Goal: Information Seeking & Learning: Check status

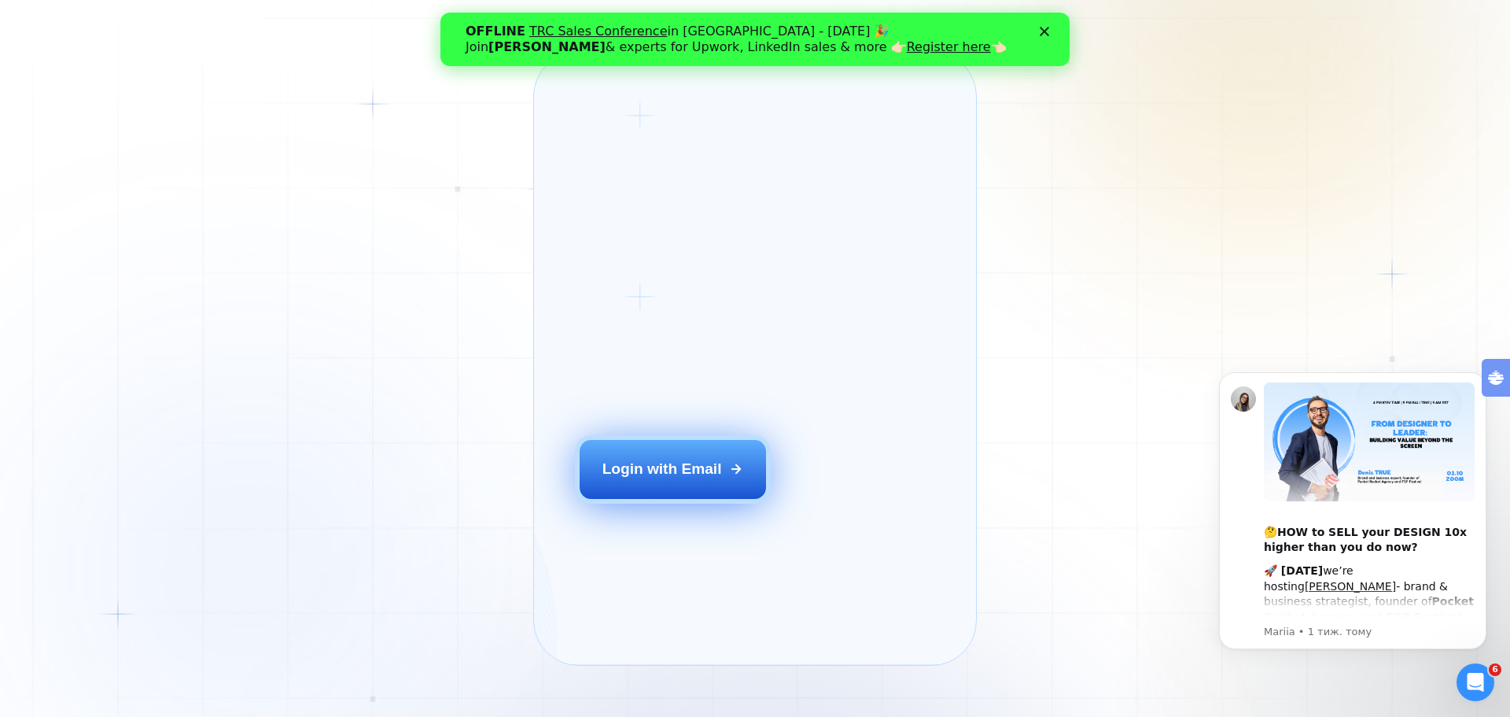
click at [728, 488] on button "Login with Email" at bounding box center [673, 469] width 187 height 58
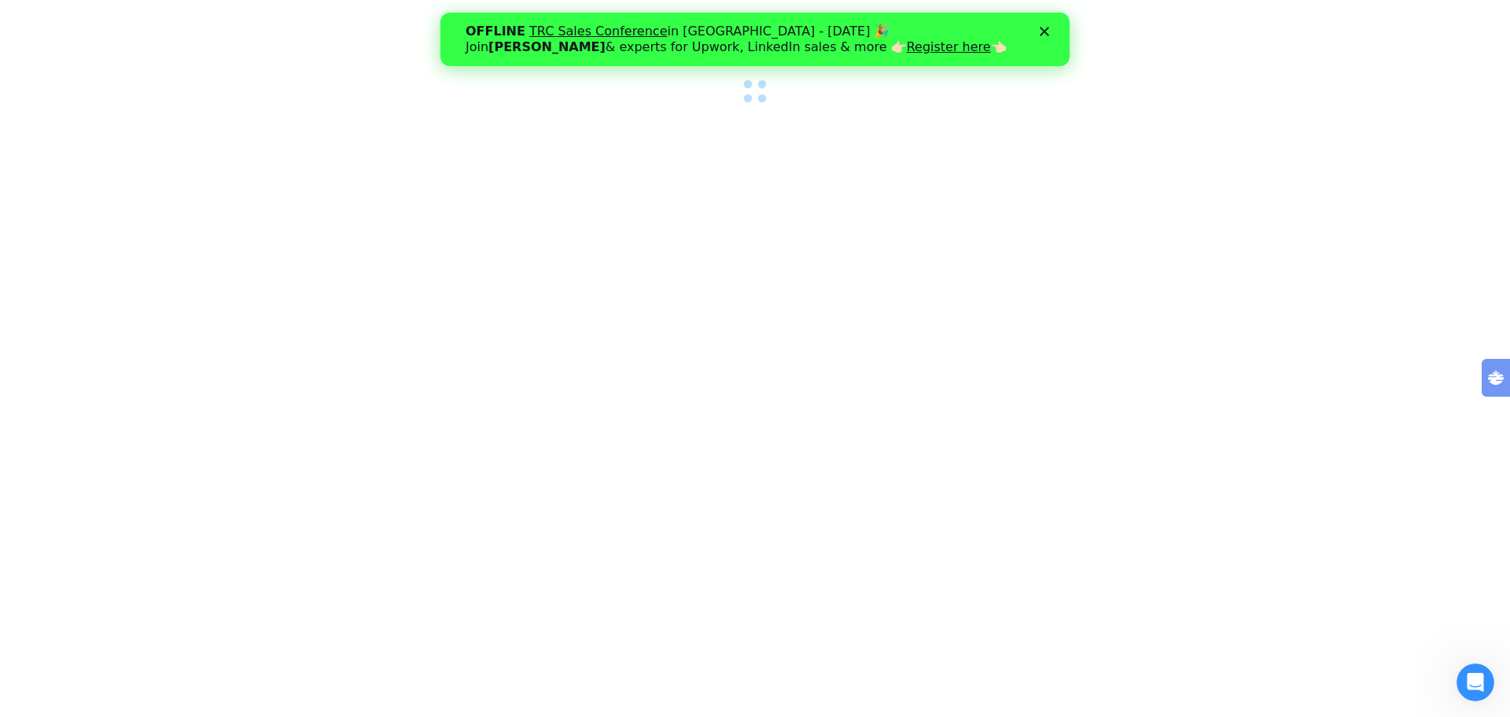
click at [656, 132] on div at bounding box center [755, 358] width 1510 height 717
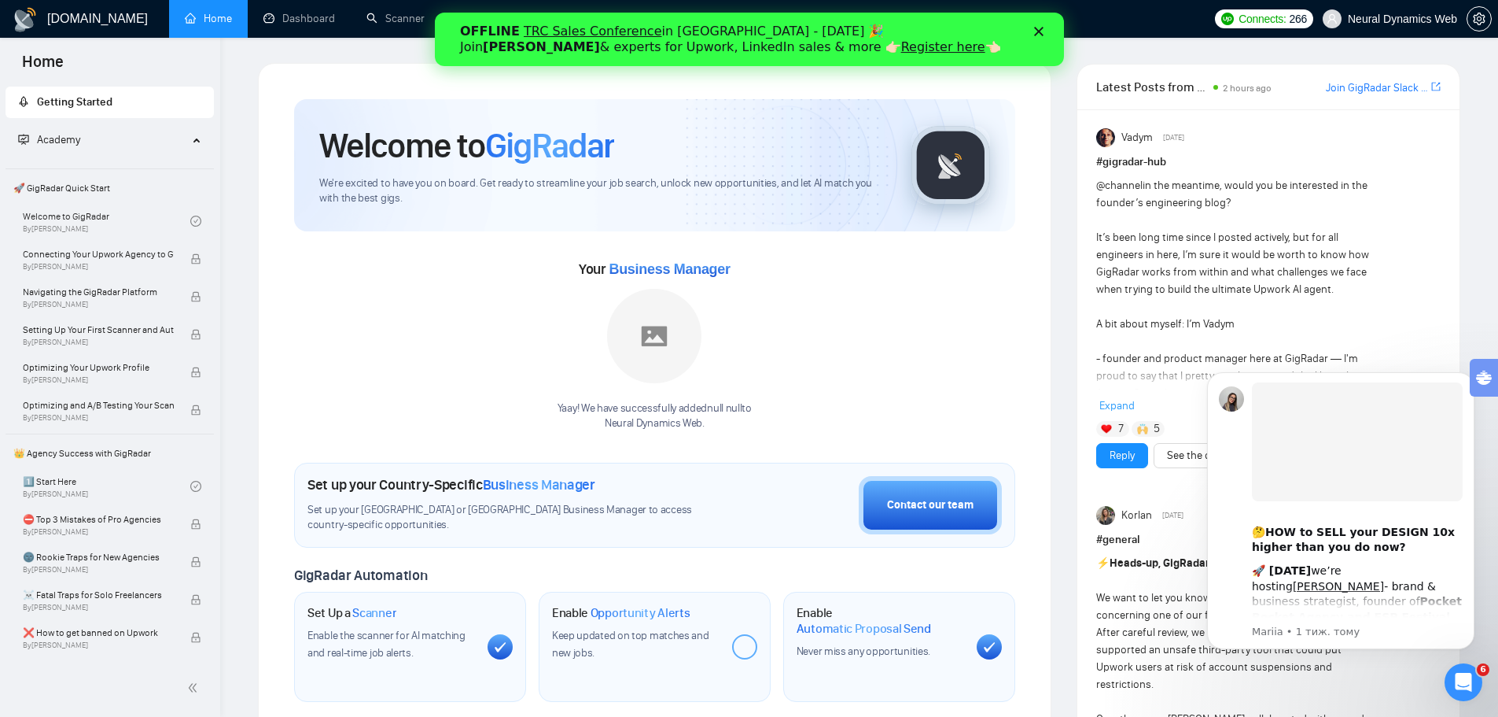
click at [1048, 33] on div "Закрити" at bounding box center [1042, 31] width 16 height 9
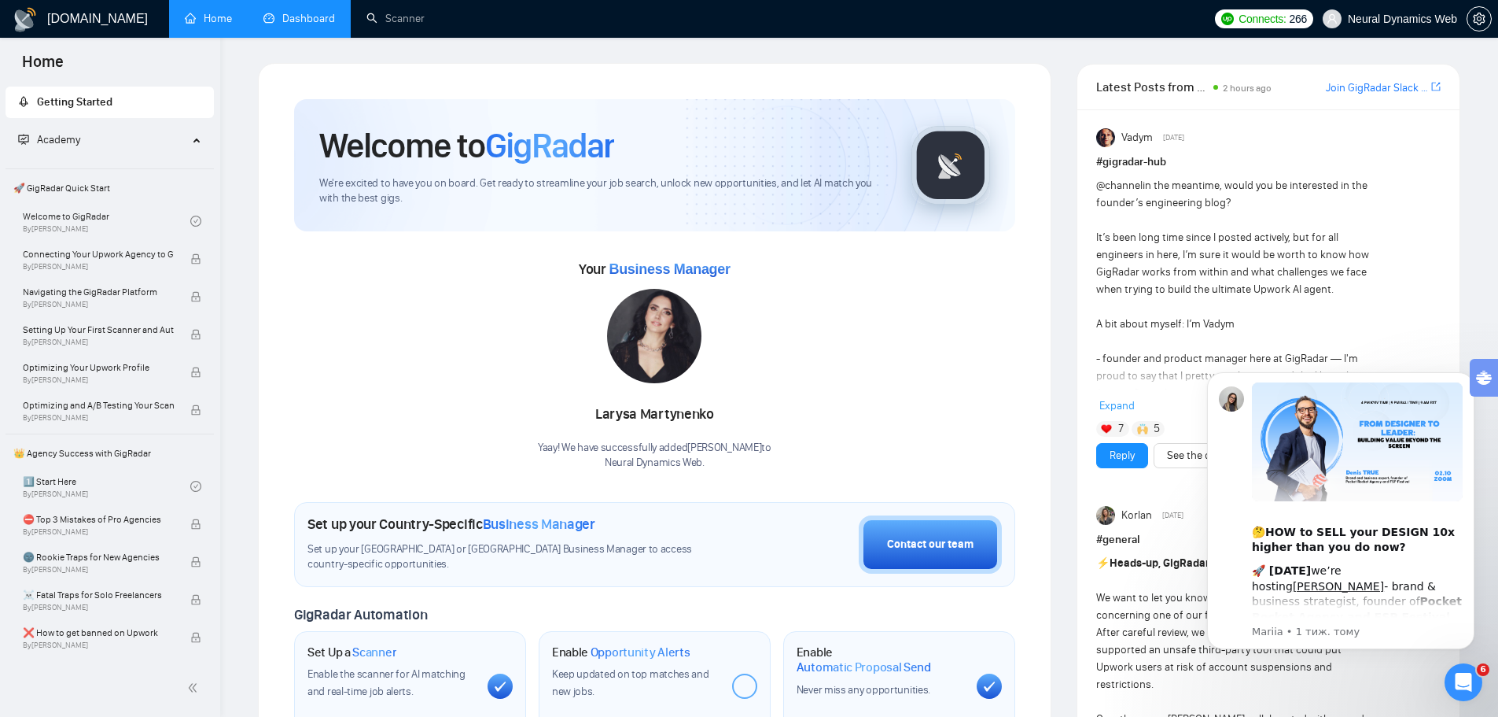
click at [293, 17] on link "Dashboard" at bounding box center [299, 18] width 72 height 13
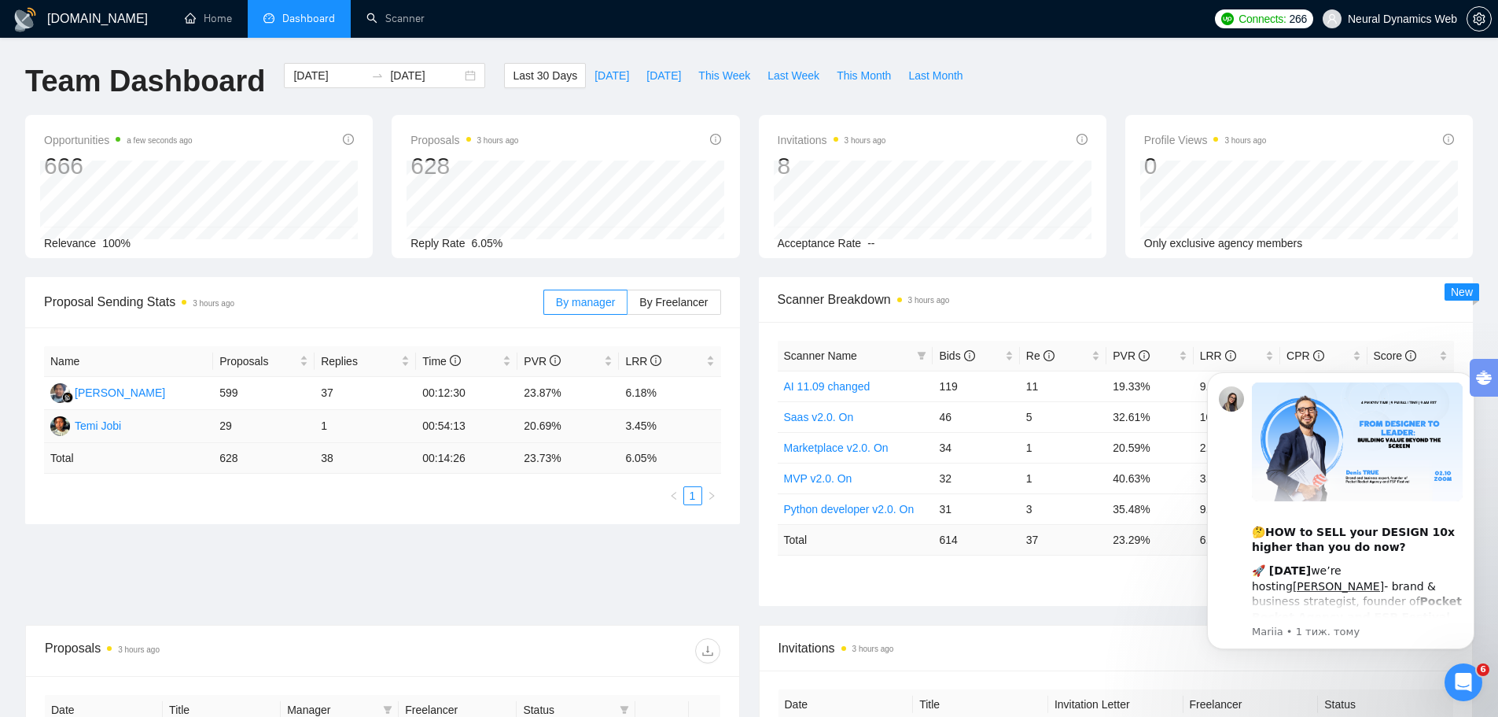
click at [638, 440] on td "3.45%" at bounding box center [669, 426] width 101 height 33
click at [625, 432] on td "3.45%" at bounding box center [669, 426] width 101 height 33
click at [848, 70] on span "This Month" at bounding box center [864, 75] width 54 height 17
type input "[DATE]"
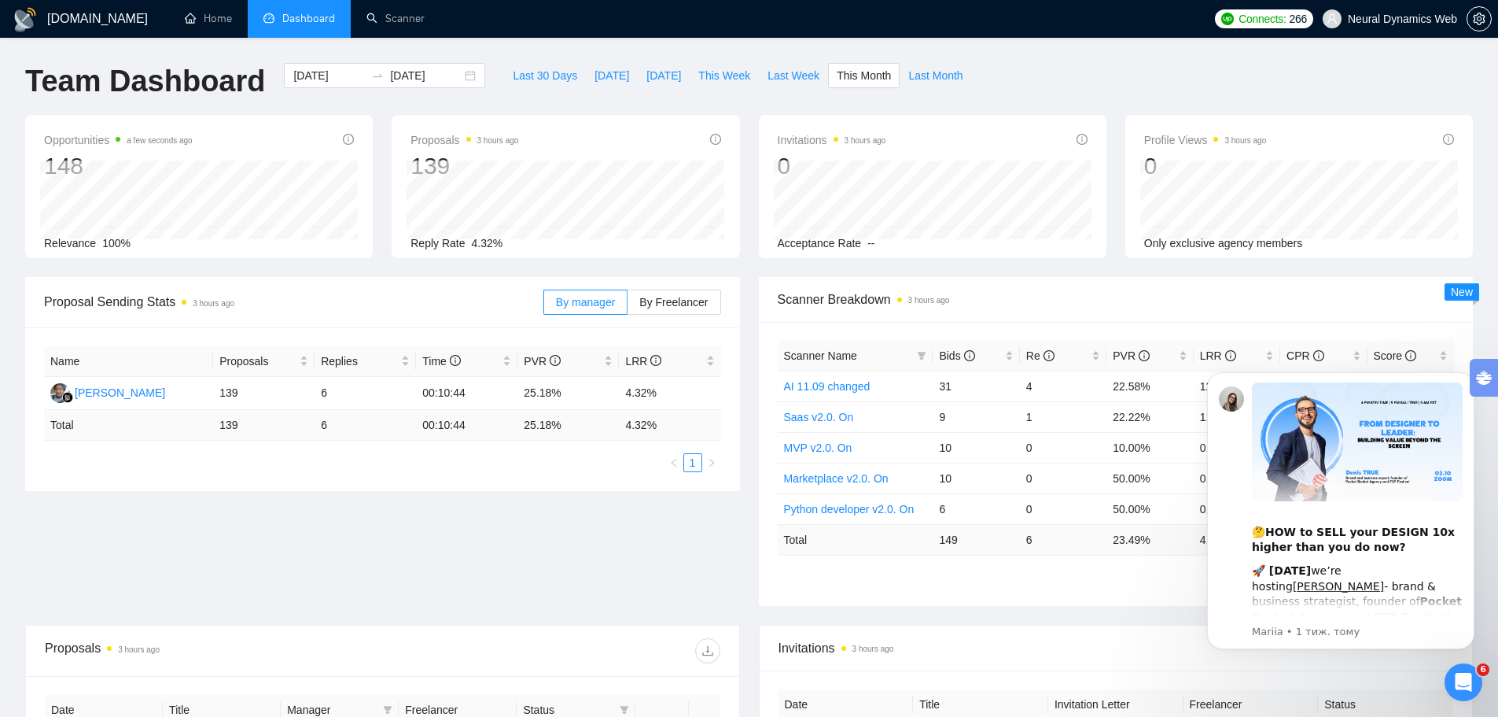
click at [551, 486] on div "Name Proposals Replies Time PVR LRR [PERSON_NAME] 139 6 00:10:44 25.18% 4.32% T…" at bounding box center [382, 409] width 715 height 164
click at [685, 306] on span "By Freelancer" at bounding box center [673, 302] width 68 height 13
click at [628, 306] on input "By Freelancer" at bounding box center [628, 306] width 0 height 0
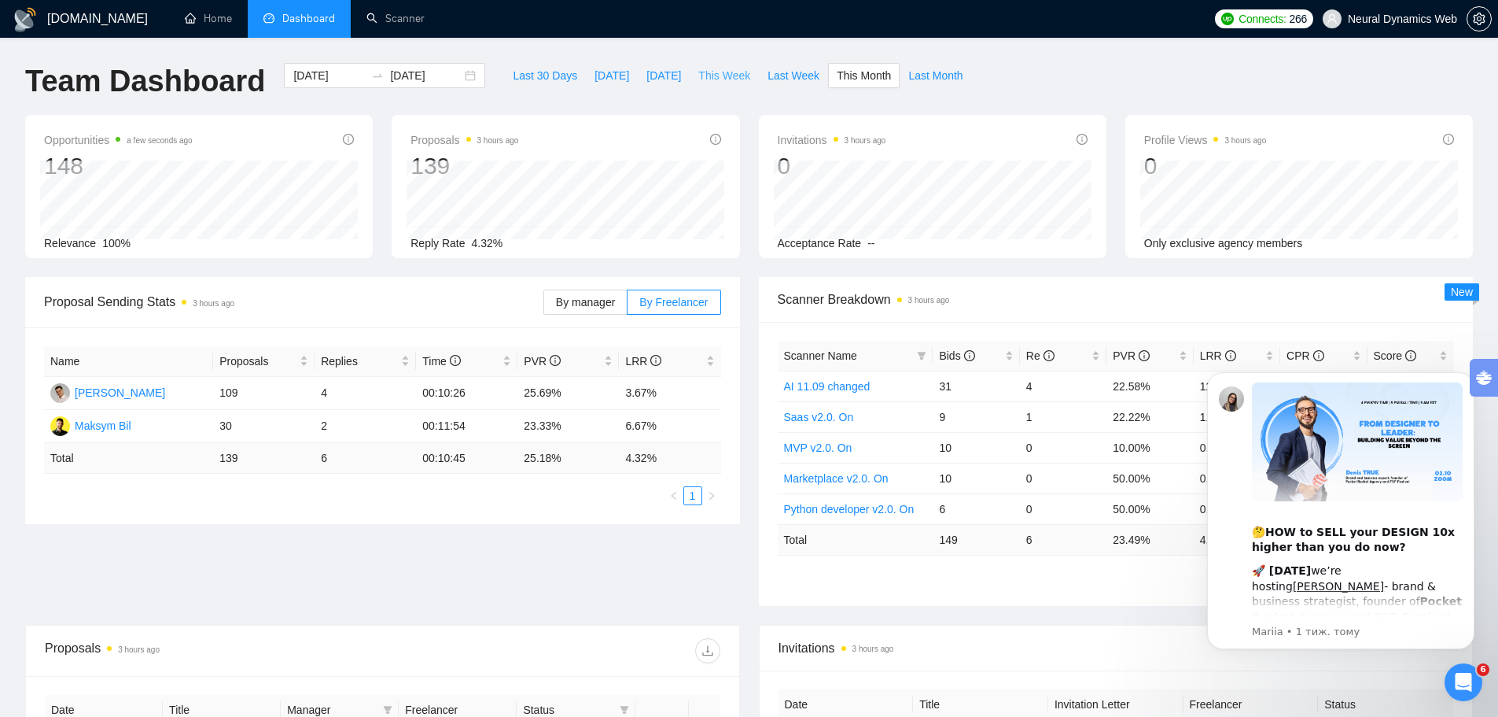
click at [713, 85] on button "This Week" at bounding box center [724, 75] width 69 height 25
type input "[DATE]"
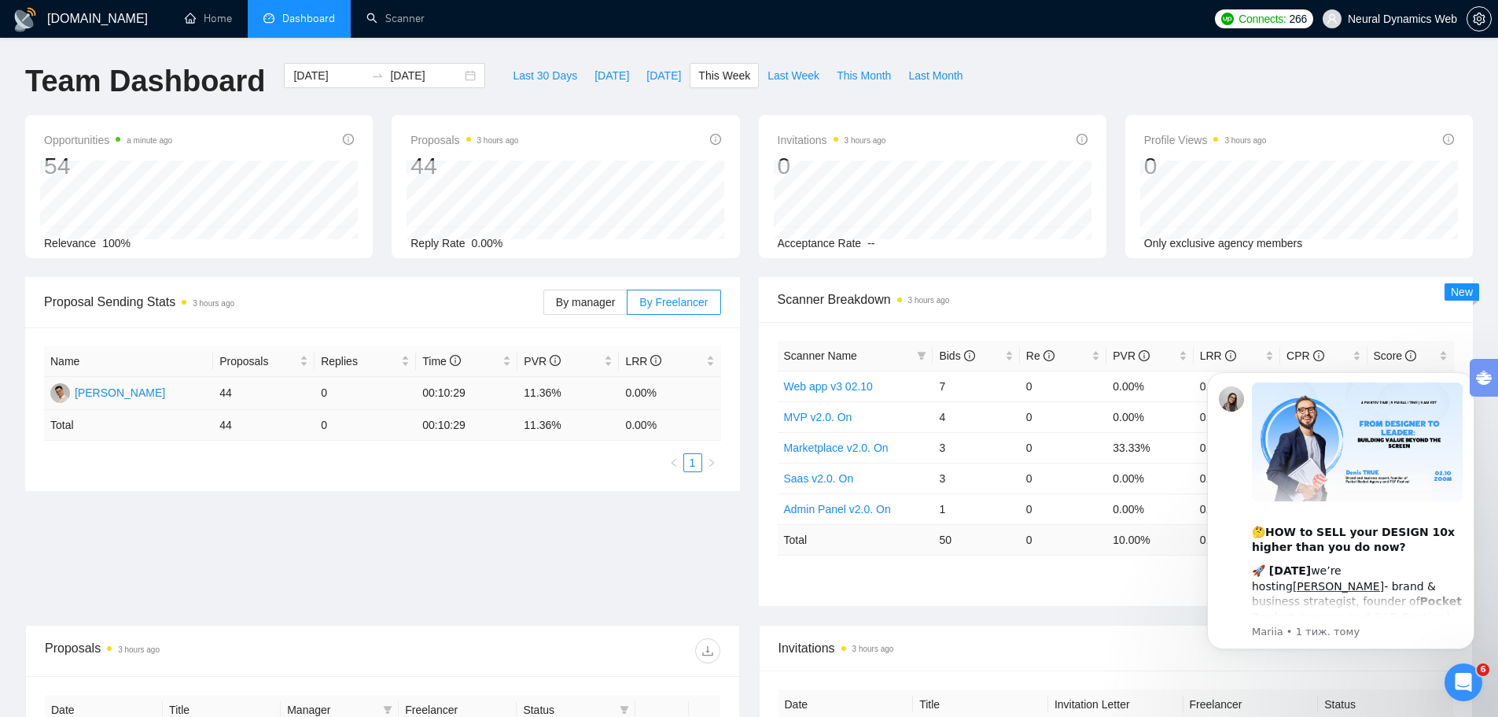
click at [628, 393] on td "0.00%" at bounding box center [669, 393] width 101 height 33
click at [617, 392] on td "11.36%" at bounding box center [568, 393] width 101 height 33
drag, startPoint x: 477, startPoint y: 499, endPoint x: 510, endPoint y: 469, distance: 45.1
click at [477, 499] on div "Proposal Sending Stats 3 hours ago By manager By Freelancer Name Proposals Repl…" at bounding box center [749, 451] width 1467 height 348
click at [566, 392] on td "11.36%" at bounding box center [568, 393] width 101 height 33
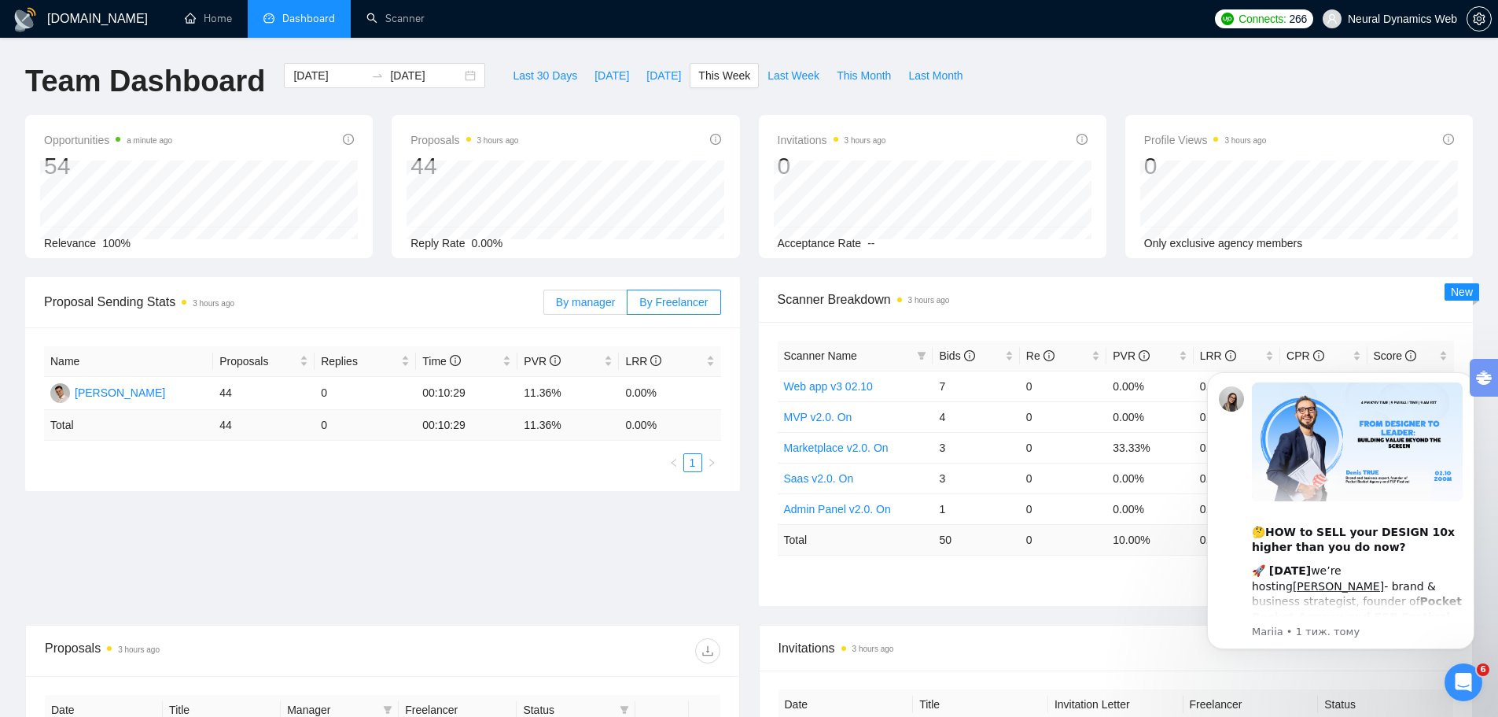
click at [603, 300] on span "By manager" at bounding box center [585, 302] width 59 height 13
click at [544, 306] on input "By manager" at bounding box center [544, 306] width 0 height 0
click at [669, 304] on span "By Freelancer" at bounding box center [673, 302] width 68 height 13
click at [628, 306] on input "By Freelancer" at bounding box center [628, 306] width 0 height 0
click at [775, 69] on span "Last Week" at bounding box center [794, 75] width 52 height 17
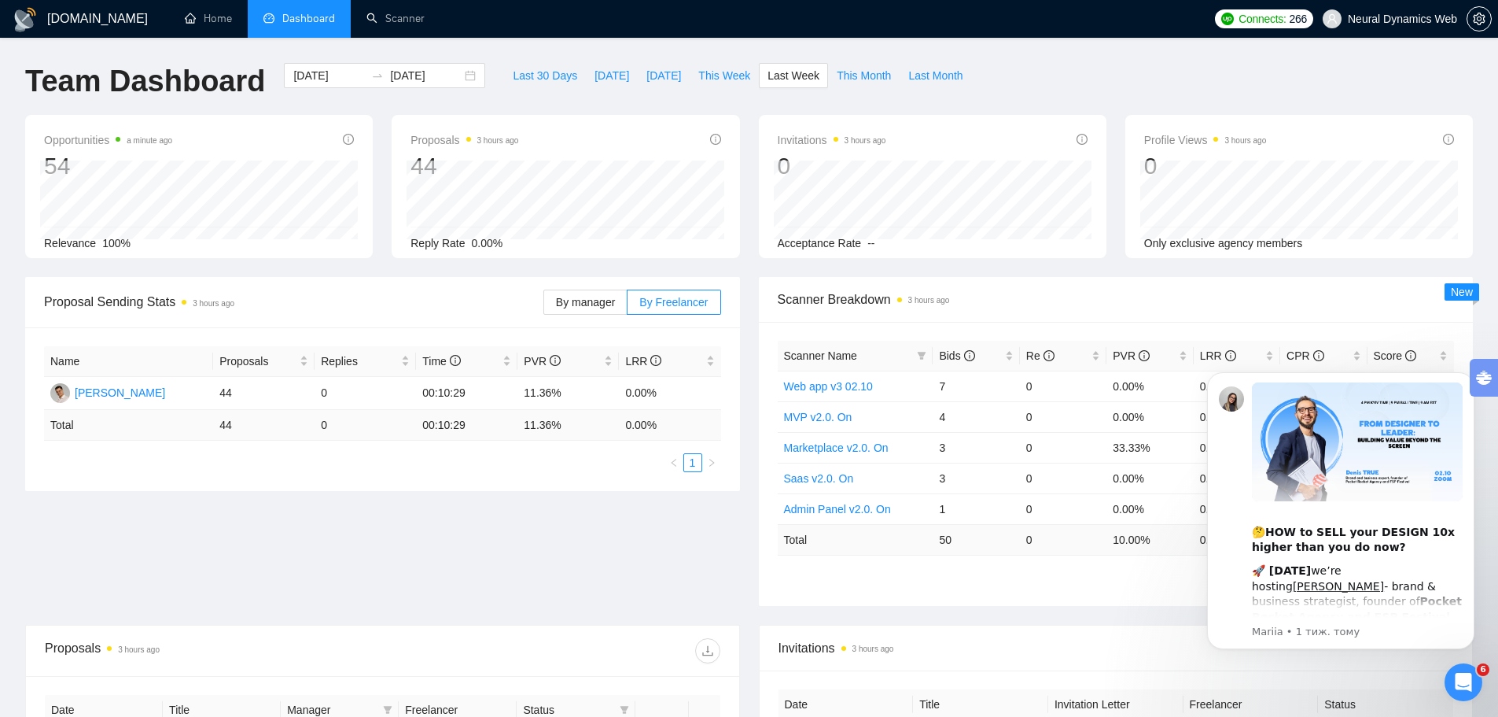
type input "[DATE]"
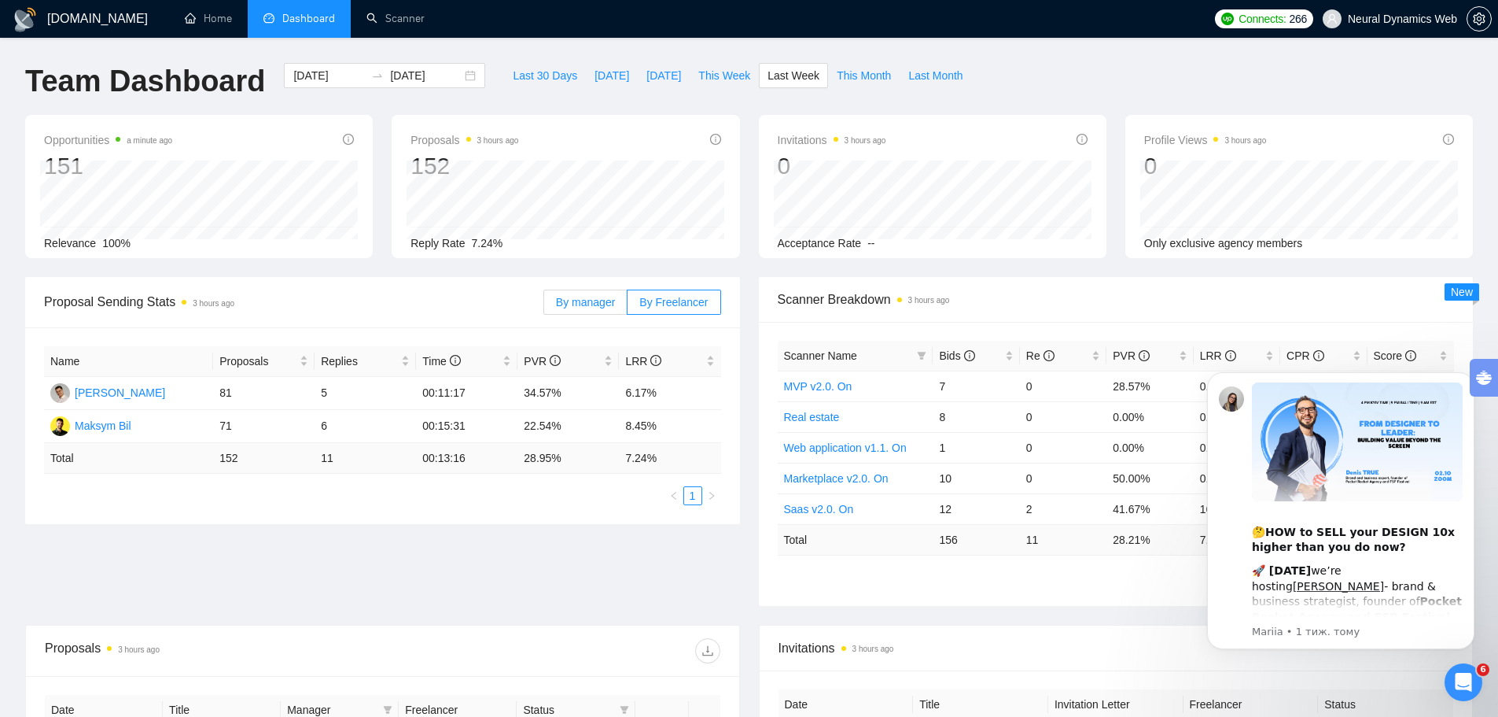
click at [622, 305] on label "By manager" at bounding box center [585, 301] width 84 height 25
click at [544, 306] on input "By manager" at bounding box center [544, 306] width 0 height 0
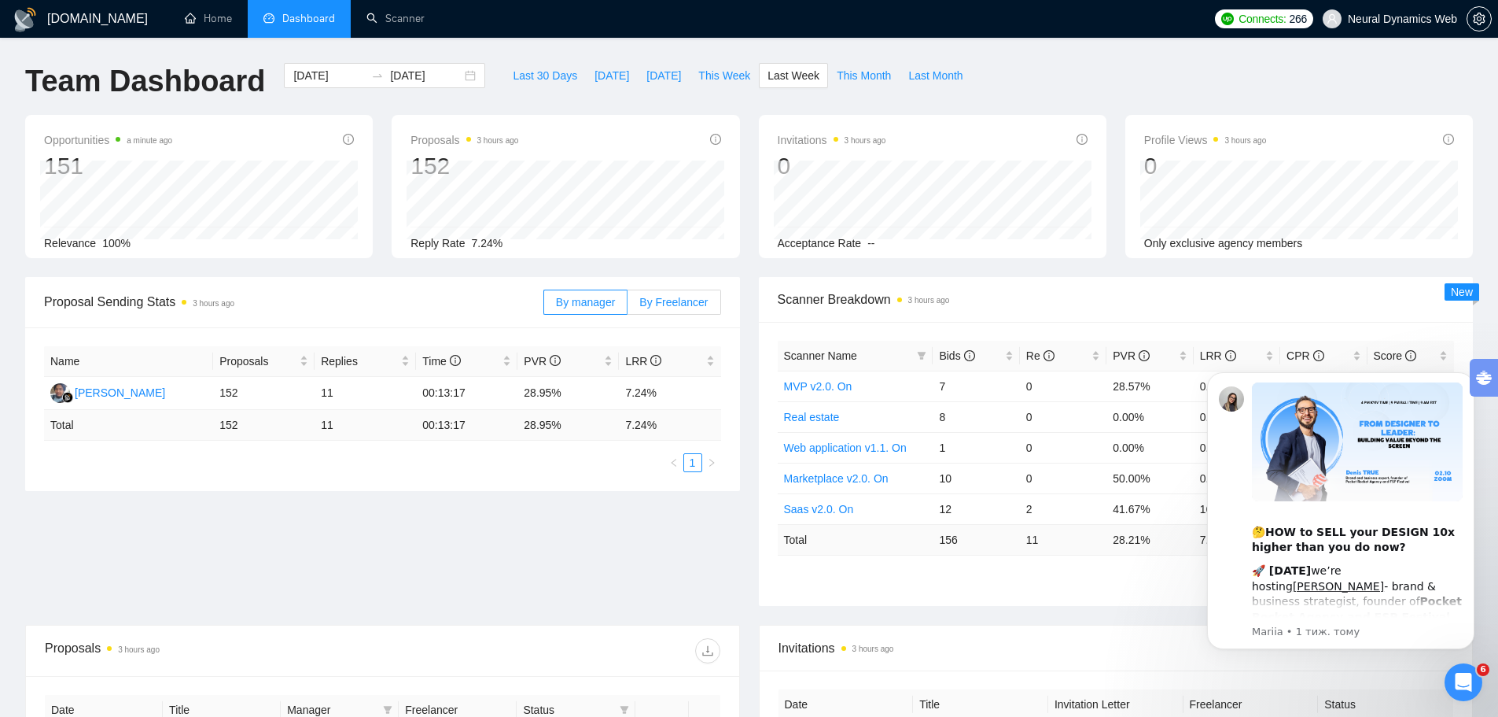
click at [660, 304] on span "By Freelancer" at bounding box center [673, 302] width 68 height 13
click at [628, 306] on input "By Freelancer" at bounding box center [628, 306] width 0 height 0
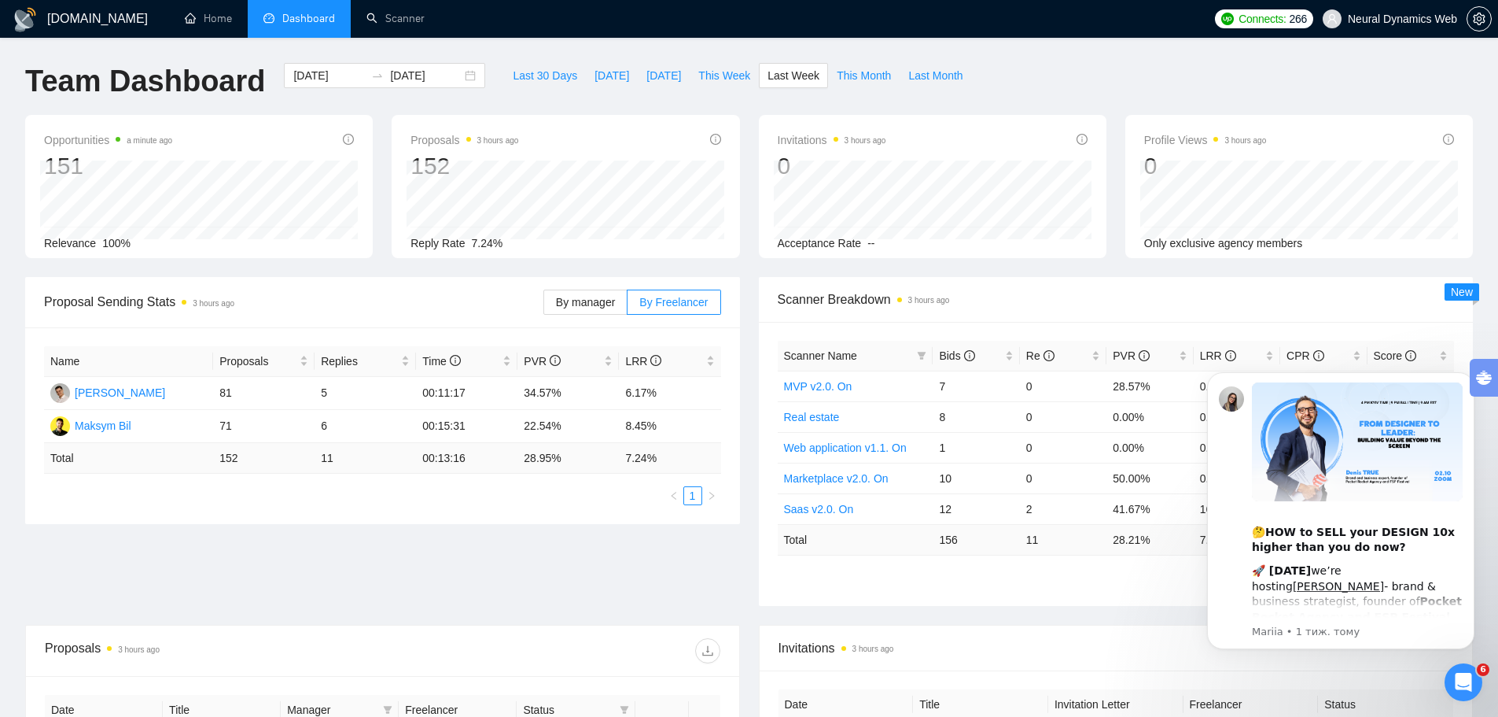
click at [599, 558] on div "Proposal Sending Stats 3 hours ago By manager By Freelancer Name Proposals Repl…" at bounding box center [749, 451] width 1467 height 348
